Goal: Task Accomplishment & Management: Complete application form

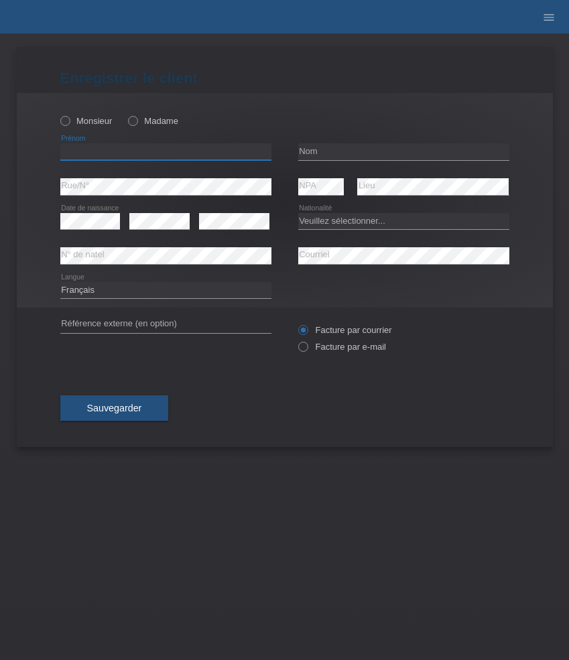
click at [112, 156] on input "text" at bounding box center [165, 151] width 211 height 17
paste input "Fabrice"
type input "Fabrice"
click at [100, 121] on label "Monsieur" at bounding box center [86, 121] width 52 height 10
click at [69, 121] on input "Monsieur" at bounding box center [64, 120] width 9 height 9
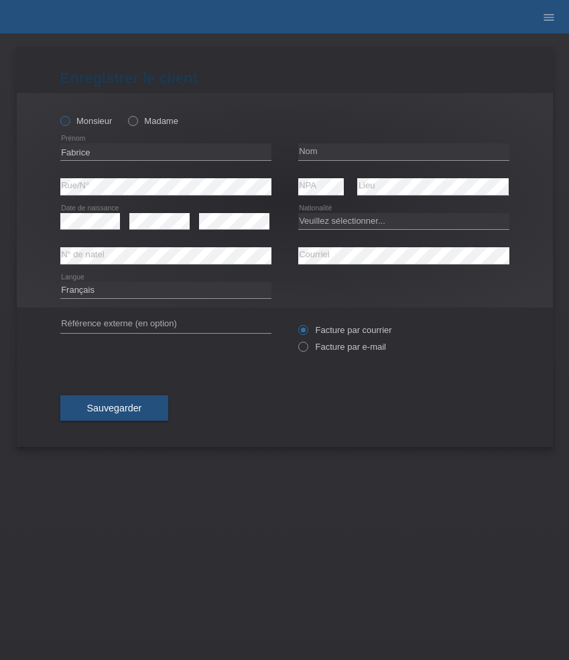
radio input "true"
click at [337, 145] on input "text" at bounding box center [403, 151] width 211 height 17
paste input "Peter"
type input "Peter"
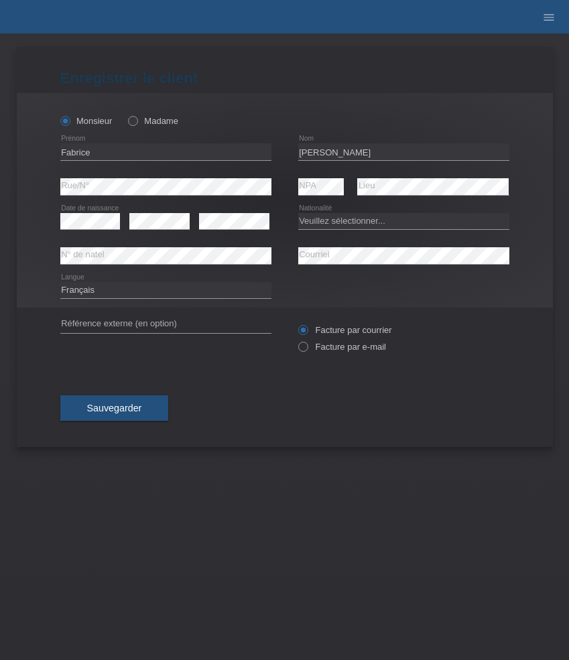
click at [338, 234] on div "Veuillez sélectionner... Suisse Allemagne Autriche Liechtenstein ------------ A…" at bounding box center [403, 221] width 211 height 34
click at [352, 218] on select "Veuillez sélectionner... Suisse Allemagne Autriche Liechtenstein ------------ A…" at bounding box center [403, 221] width 211 height 16
select select "CH"
click at [298, 213] on select "Veuillez sélectionner... Suisse Allemagne Autriche Liechtenstein ------------ A…" at bounding box center [403, 221] width 211 height 16
click at [165, 291] on select "Deutsch Français Italiano English" at bounding box center [165, 290] width 211 height 16
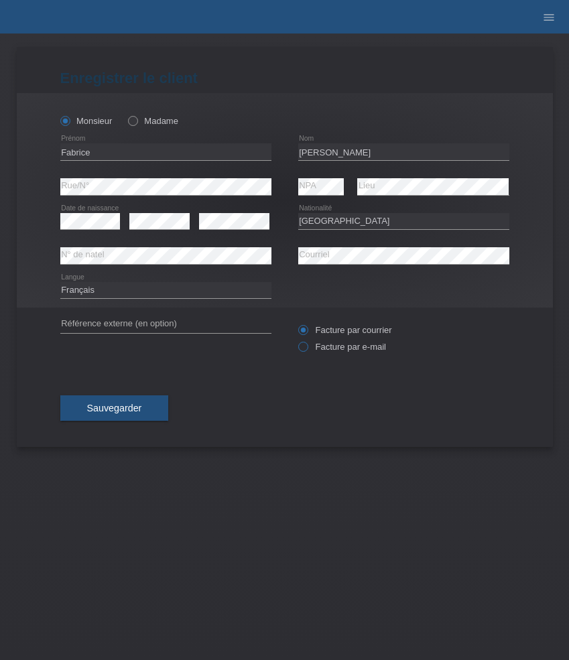
click at [336, 348] on label "Facture par e-mail" at bounding box center [342, 347] width 88 height 10
click at [307, 348] on input "Facture par e-mail" at bounding box center [302, 350] width 9 height 17
radio input "true"
click at [125, 402] on button "Sauvegarder" at bounding box center [114, 407] width 108 height 25
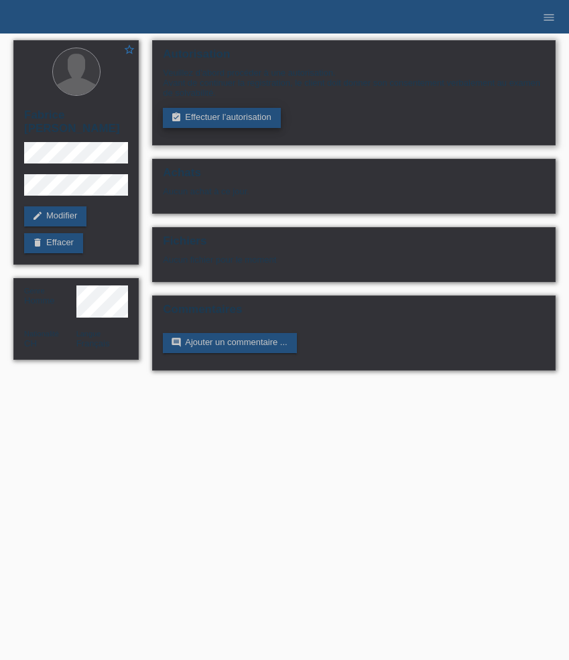
click at [206, 114] on link "assignment_turned_in Effectuer l’autorisation" at bounding box center [221, 118] width 117 height 20
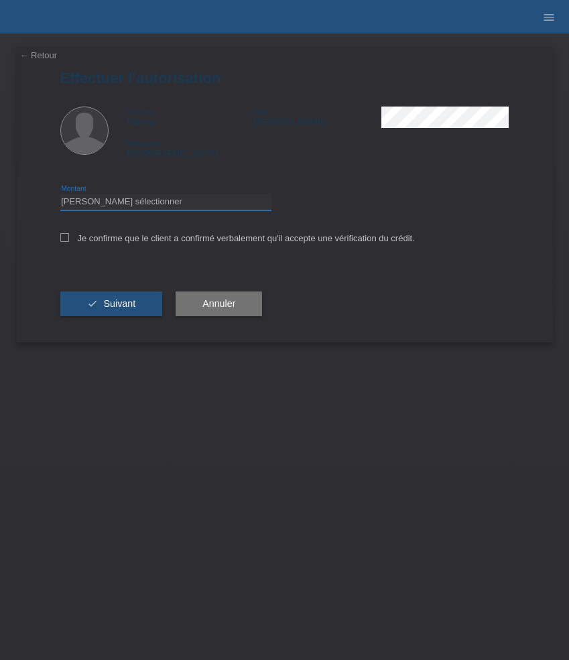
click at [225, 198] on select "Veuillez sélectionner CHF 1.00 - CHF 499.00 CHF 500.00 - CHF 1'999.00 CHF 2'000…" at bounding box center [165, 202] width 211 height 16
select select "3"
click at [60, 196] on select "Veuillez sélectionner CHF 1.00 - CHF 499.00 CHF 500.00 - CHF 1'999.00 CHF 2'000…" at bounding box center [165, 202] width 211 height 16
click at [232, 241] on label "Je confirme que le client a confirmé verbalement qu'il accepte une vérification…" at bounding box center [237, 238] width 354 height 10
click at [69, 241] on input "Je confirme que le client a confirmé verbalement qu'il accepte une vérification…" at bounding box center [64, 237] width 9 height 9
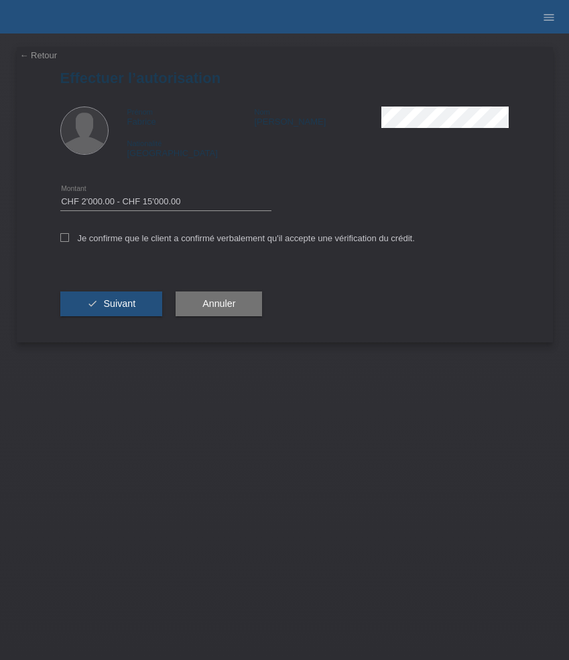
checkbox input "true"
click at [113, 305] on span "Suivant" at bounding box center [119, 303] width 32 height 11
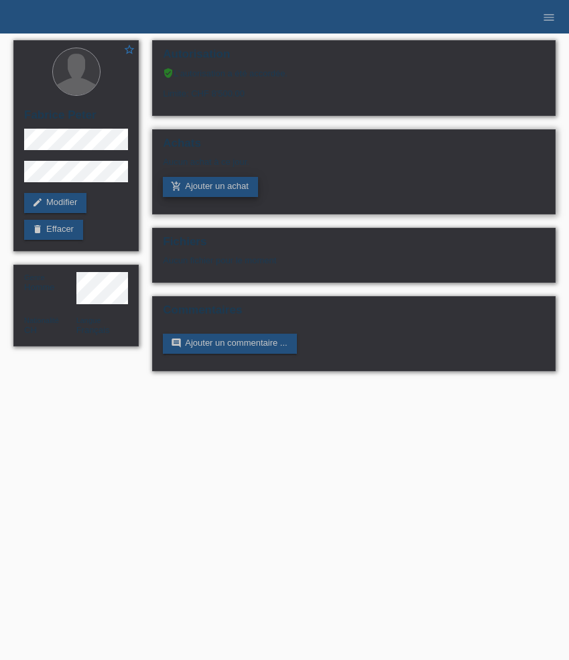
click at [216, 184] on link "add_shopping_cart Ajouter un achat" at bounding box center [210, 187] width 95 height 20
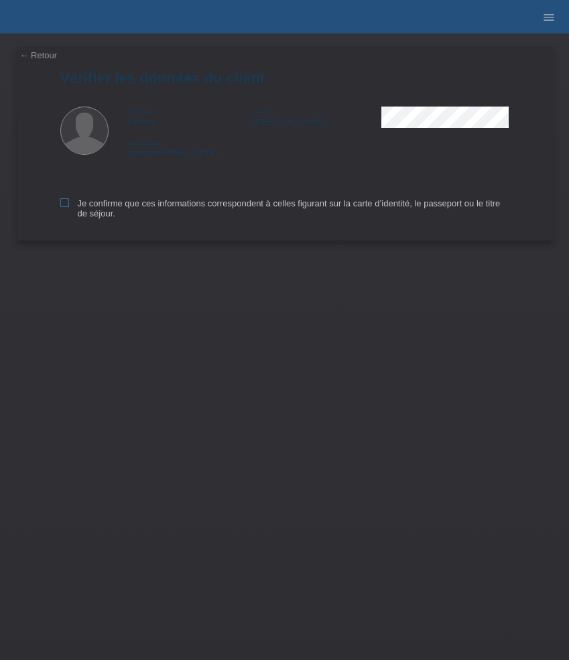
click at [98, 210] on label "Je confirme que ces informations correspondent à celles figurant sur la carte d…" at bounding box center [284, 208] width 449 height 20
click at [69, 207] on input "Je confirme que ces informations correspondent à celles figurant sur la carte d…" at bounding box center [64, 202] width 9 height 9
checkbox input "true"
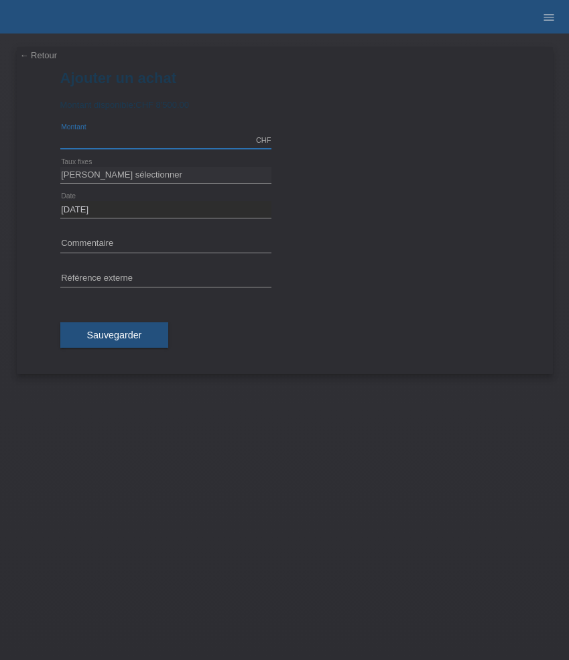
click at [171, 139] on input "text" at bounding box center [165, 140] width 211 height 17
type input "7667.00"
click at [188, 171] on select "Veuillez sélectionner 6 versements 12 versements 24 versements 36 versements 48…" at bounding box center [165, 175] width 211 height 16
select select "626"
click at [60, 167] on select "Veuillez sélectionner 6 versements 12 versements 24 versements 36 versements 48…" at bounding box center [165, 175] width 211 height 16
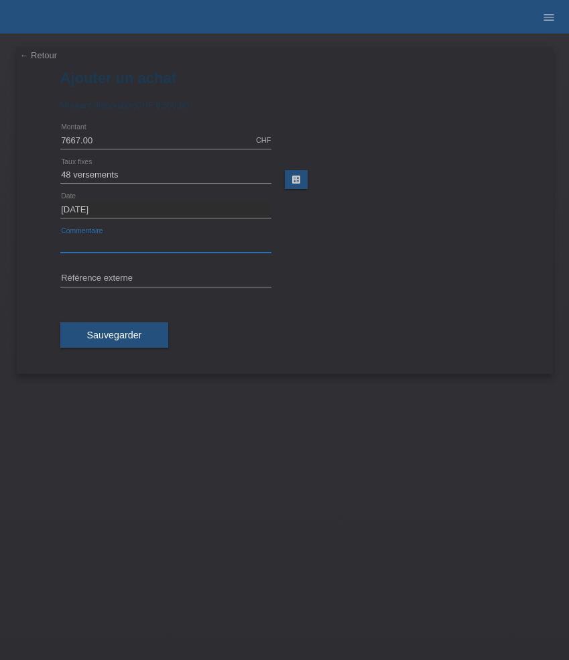
click at [153, 242] on input "text" at bounding box center [165, 244] width 211 height 17
paste input "Bell & Ross BR-X5 Iridescent - 41mm BRX5R-IRS-ST/SRB"
type input "Bell & Ross BR-X5 Iridescent - 41mm BRX5R-IRS-ST/SRB"
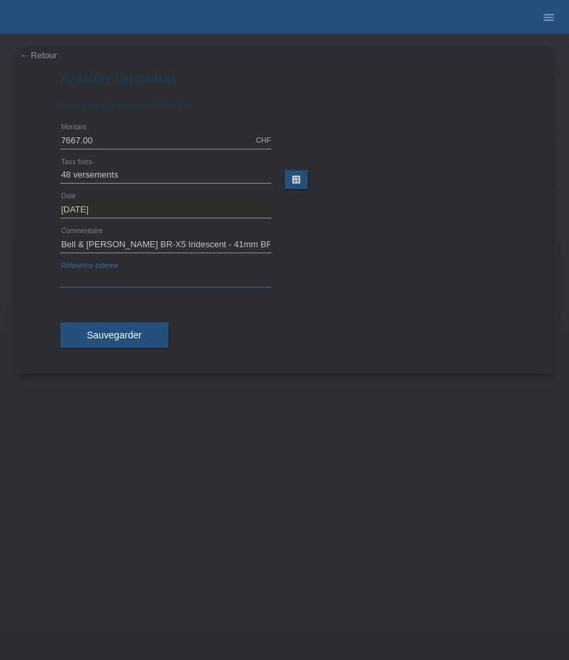
click at [164, 276] on input "text" at bounding box center [165, 279] width 211 height 17
paste input "533865"
type input "533865"
click at [118, 329] on button "Sauvegarder" at bounding box center [114, 334] width 108 height 25
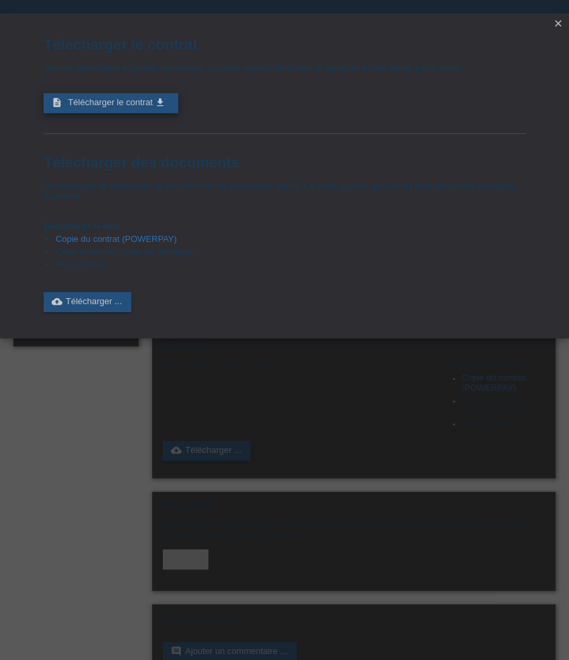
click at [109, 111] on link "description Télécharger le contrat get_app" at bounding box center [111, 103] width 135 height 20
click at [559, 24] on icon "close" at bounding box center [558, 23] width 11 height 11
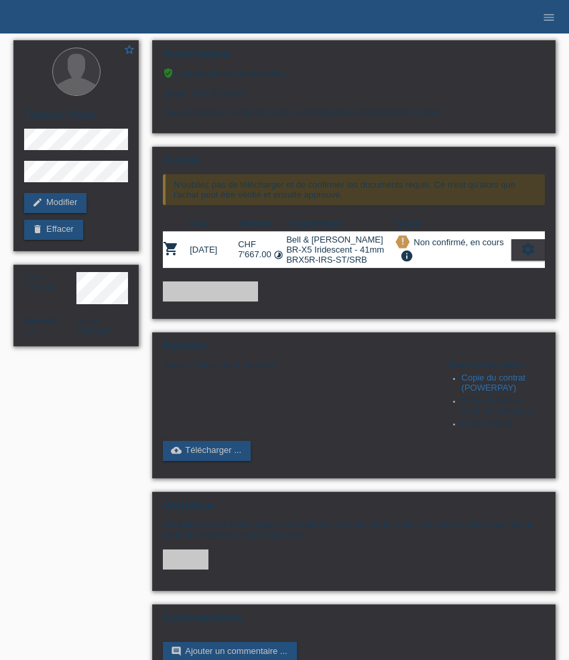
click at [546, 24] on li "menu" at bounding box center [548, 17] width 27 height 34
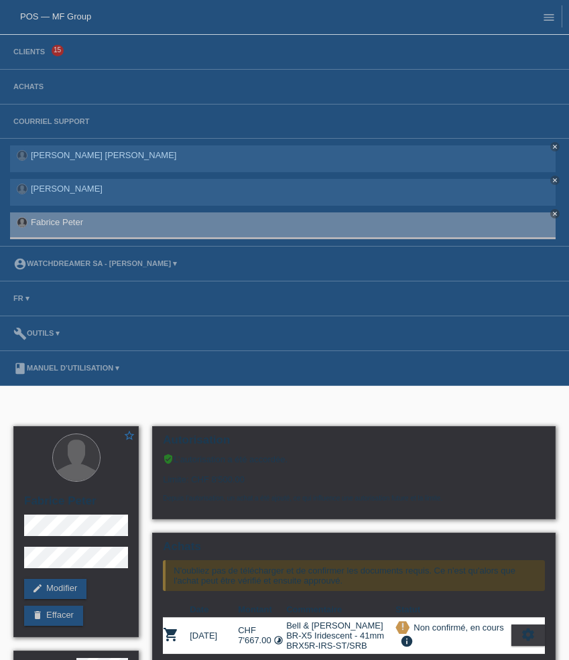
click at [37, 58] on li "Clients 15" at bounding box center [284, 52] width 569 height 35
click at [35, 54] on link "Clients" at bounding box center [29, 52] width 45 height 8
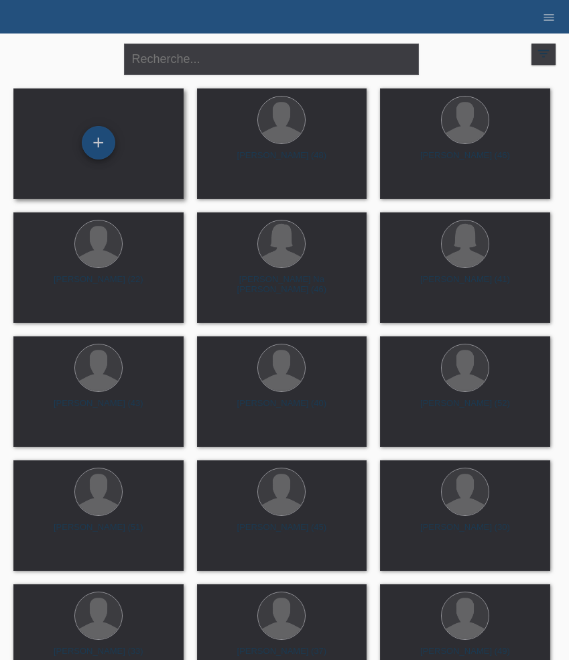
click at [105, 141] on div "+" at bounding box center [98, 142] width 33 height 33
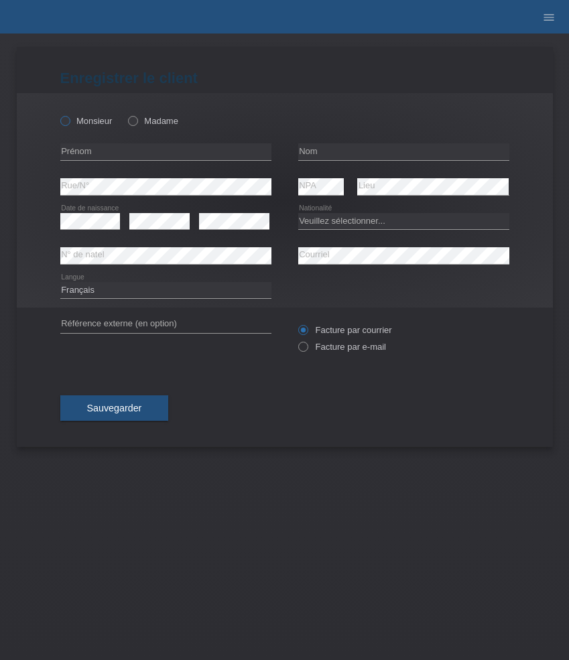
click at [70, 123] on label "Monsieur" at bounding box center [86, 121] width 52 height 10
click at [69, 123] on input "Monsieur" at bounding box center [64, 120] width 9 height 9
radio input "true"
click at [154, 154] on input "text" at bounding box center [165, 151] width 211 height 17
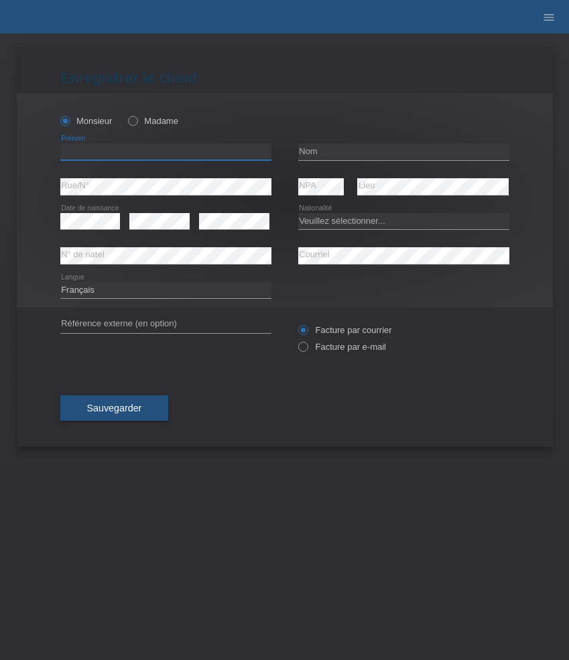
paste input "[PERSON_NAME]"
type input "[PERSON_NAME]"
click at [330, 151] on input "text" at bounding box center [403, 151] width 211 height 17
paste input "Rausis"
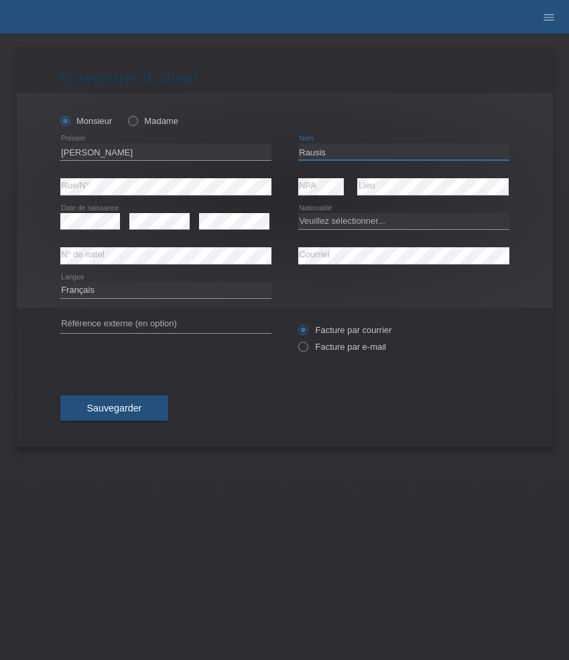
type input "Rausis"
click at [327, 216] on select "Veuillez sélectionner... Suisse Allemagne Autriche Liechtenstein ------------ A…" at bounding box center [403, 221] width 211 height 16
select select "CH"
click at [298, 213] on select "Veuillez sélectionner... Suisse Allemagne Autriche Liechtenstein ------------ A…" at bounding box center [403, 221] width 211 height 16
click at [329, 348] on label "Facture par e-mail" at bounding box center [342, 347] width 88 height 10
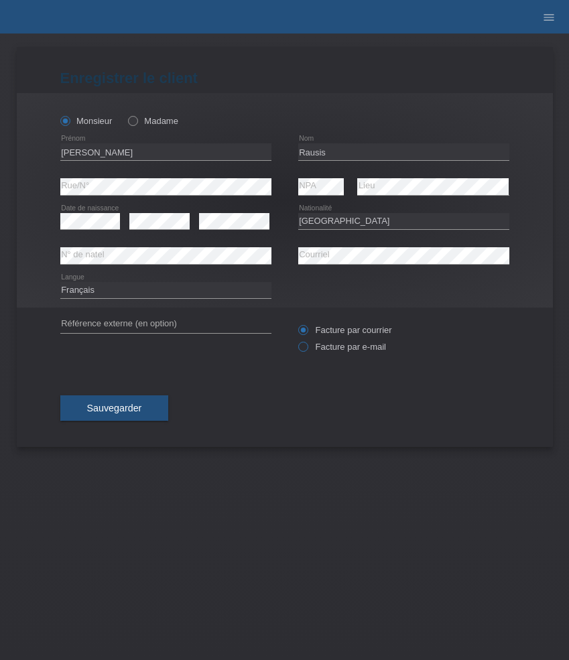
click at [307, 348] on input "Facture par e-mail" at bounding box center [302, 350] width 9 height 17
radio input "true"
click at [129, 405] on span "Sauvegarder" at bounding box center [114, 407] width 55 height 11
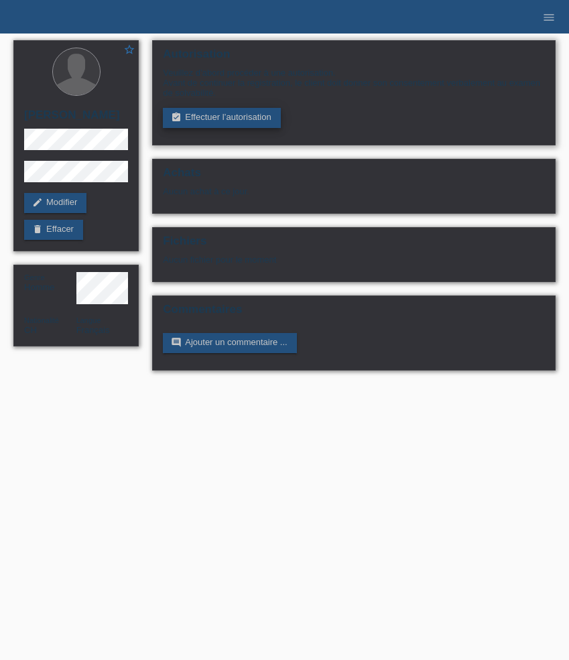
click at [224, 121] on link "assignment_turned_in Effectuer l’autorisation" at bounding box center [221, 118] width 117 height 20
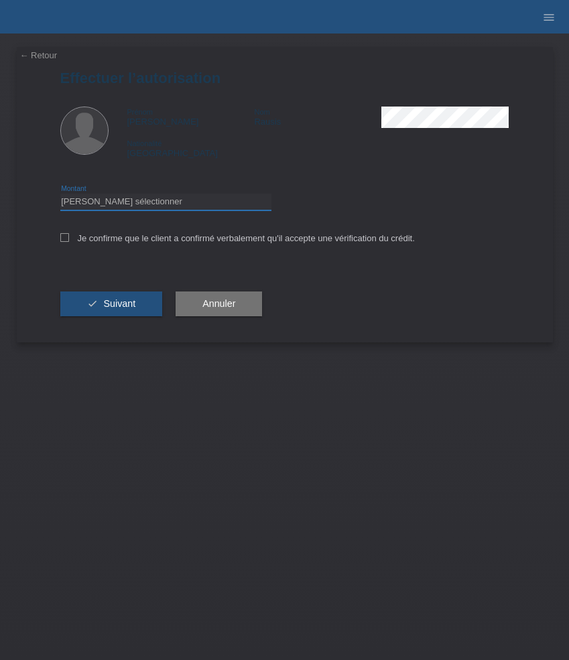
click at [207, 206] on select "Veuillez sélectionner CHF 1.00 - CHF 499.00 CHF 500.00 - CHF 1'999.00 CHF 2'000…" at bounding box center [165, 202] width 211 height 16
select select "3"
click at [60, 196] on select "Veuillez sélectionner CHF 1.00 - CHF 499.00 CHF 500.00 - CHF 1'999.00 CHF 2'000…" at bounding box center [165, 202] width 211 height 16
click at [215, 235] on label "Je confirme que le client a confirmé verbalement qu'il accepte une vérification…" at bounding box center [237, 238] width 354 height 10
click at [69, 235] on input "Je confirme que le client a confirmé verbalement qu'il accepte une vérification…" at bounding box center [64, 237] width 9 height 9
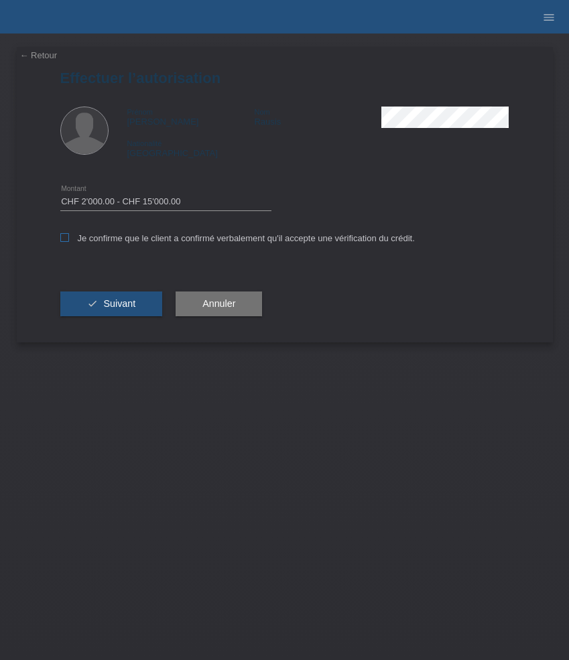
checkbox input "true"
click at [135, 304] on span "Suivant" at bounding box center [119, 303] width 32 height 11
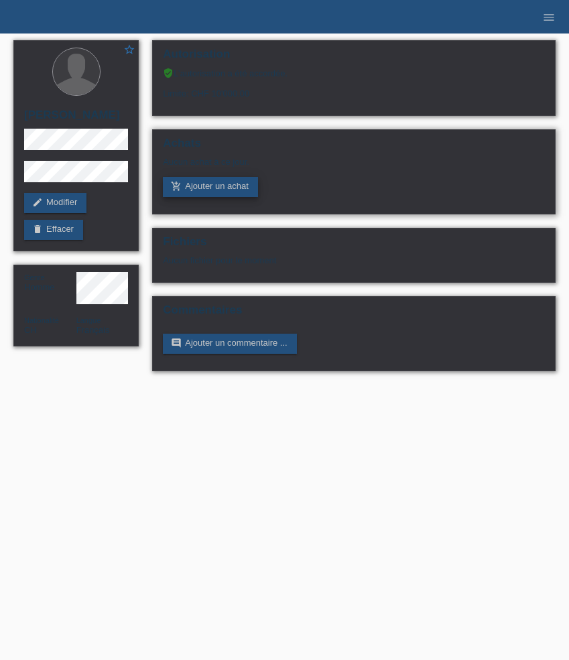
click at [218, 197] on link "add_shopping_cart Ajouter un achat" at bounding box center [210, 187] width 95 height 20
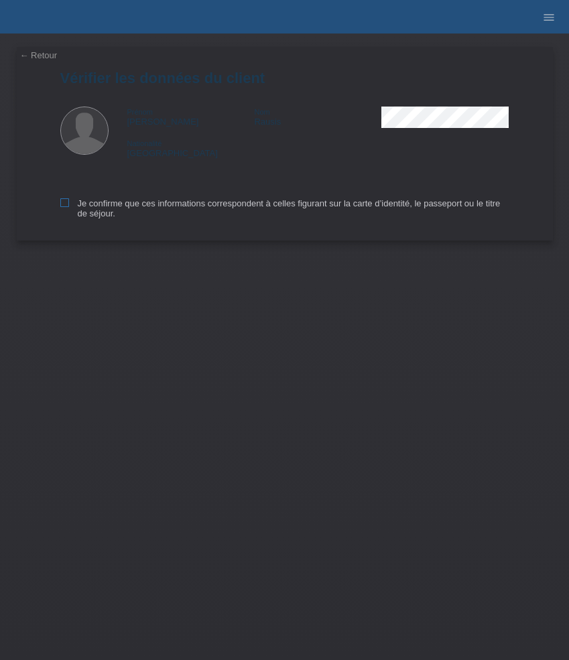
click at [123, 202] on label "Je confirme que ces informations correspondent à celles figurant sur la carte d…" at bounding box center [284, 208] width 449 height 20
click at [69, 202] on input "Je confirme que ces informations correspondent à celles figurant sur la carte d…" at bounding box center [64, 202] width 9 height 9
checkbox input "true"
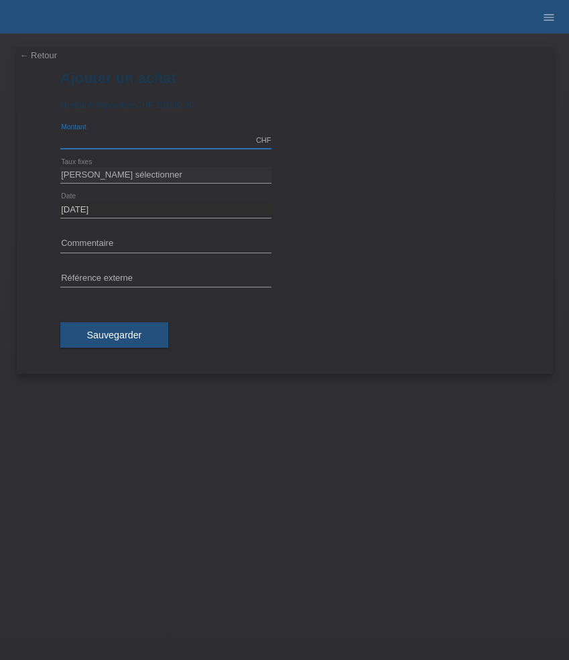
click at [166, 141] on input "text" at bounding box center [165, 140] width 211 height 17
type input "4600.00"
click at [165, 179] on select "Veuillez sélectionner 6 versements 12 versements 24 versements 36 versements 48…" at bounding box center [165, 175] width 211 height 16
click at [60, 167] on select "Veuillez sélectionner 6 versements 12 versements 24 versements 36 versements 48…" at bounding box center [165, 175] width 211 height 16
click at [182, 176] on select "Veuillez sélectionner 6 versements 12 versements 24 versements 36 versements 48…" at bounding box center [165, 175] width 211 height 16
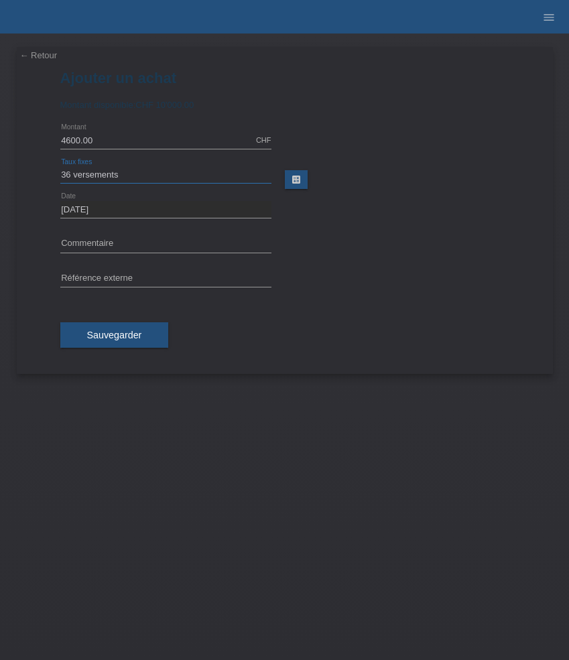
select select "626"
click at [60, 167] on select "Veuillez sélectionner 6 versements 12 versements 24 versements 36 versements 48…" at bounding box center [165, 175] width 211 height 16
click at [132, 240] on input "text" at bounding box center [165, 244] width 211 height 17
click at [153, 240] on input "text" at bounding box center [165, 244] width 211 height 17
paste input "Breitling Superocean - 36mm A17377211A1S1"
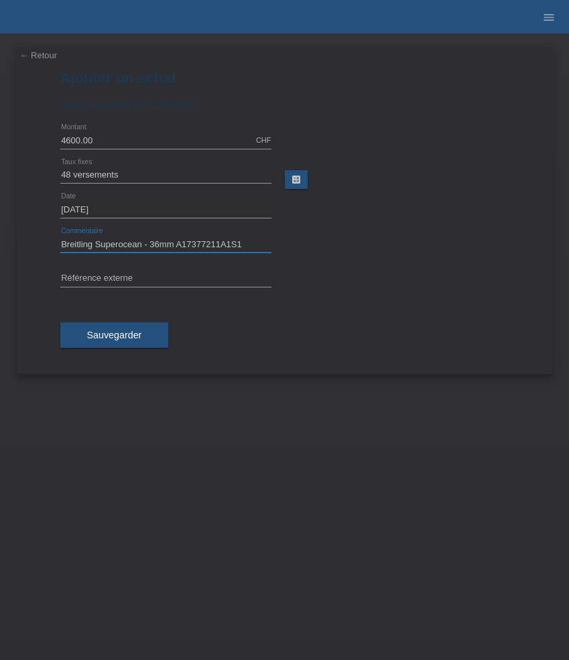
type input "Breitling Superocean - 36mm A17377211A1S1"
click at [157, 275] on input "text" at bounding box center [165, 279] width 211 height 17
paste input "533903"
type input "533903"
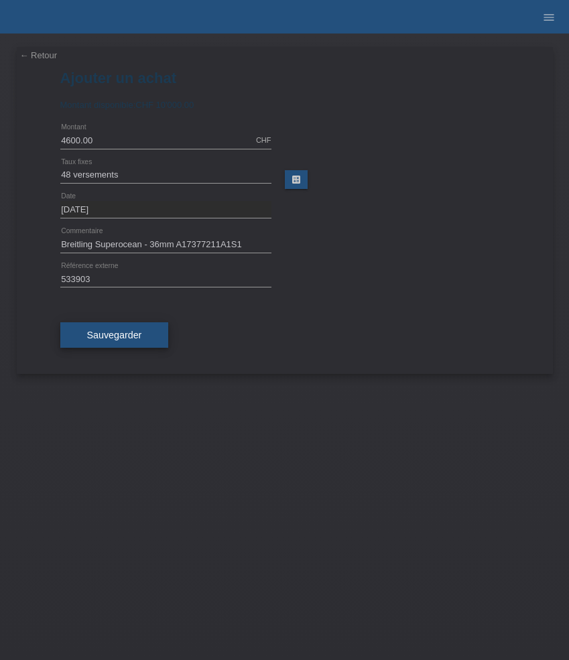
click at [135, 332] on span "Sauvegarder" at bounding box center [114, 334] width 55 height 11
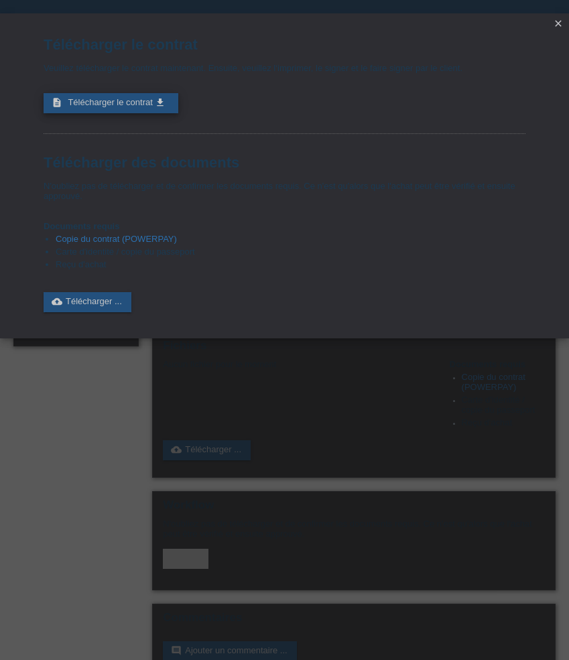
click at [139, 104] on span "Télécharger le contrat" at bounding box center [110, 102] width 84 height 10
